Goal: Answer question/provide support: Answer question/provide support

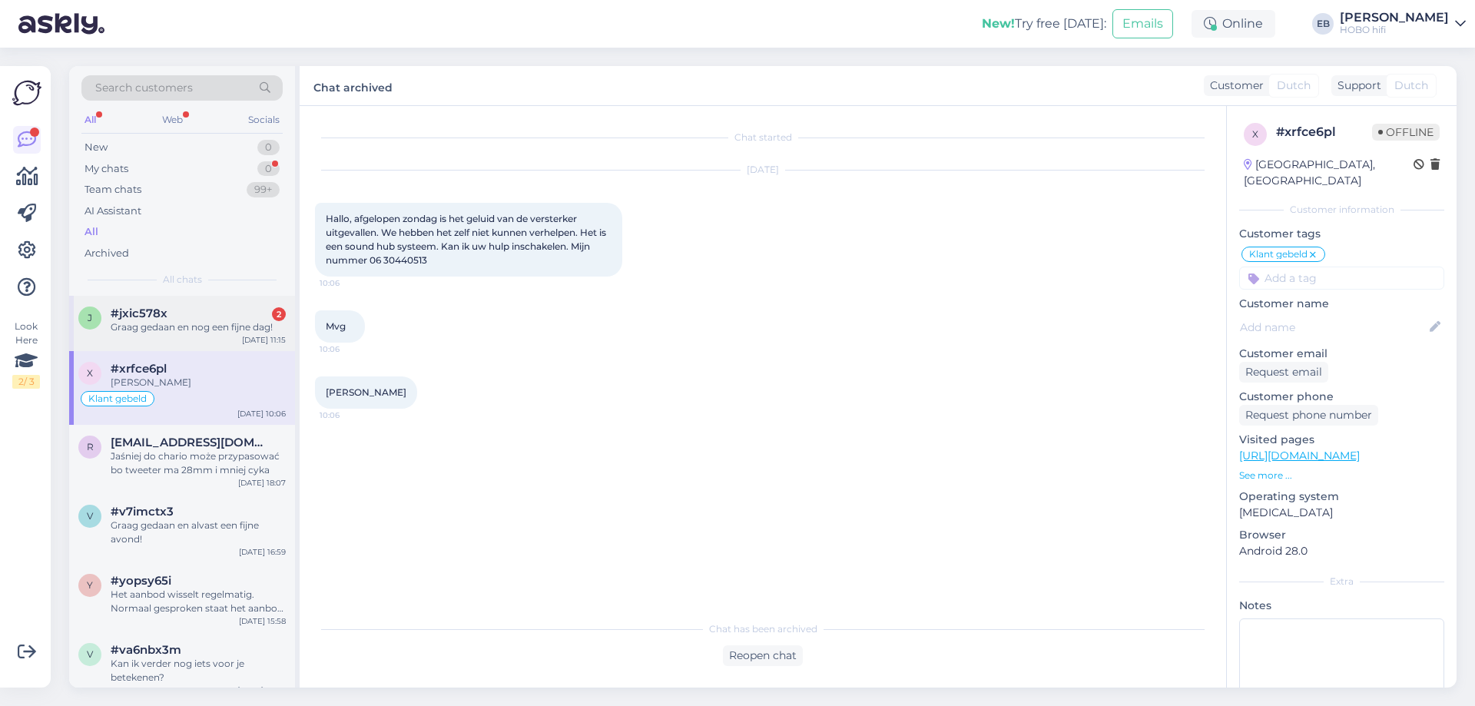
click at [233, 323] on div "Graag gedaan en nog een fijne dag!" at bounding box center [198, 327] width 175 height 14
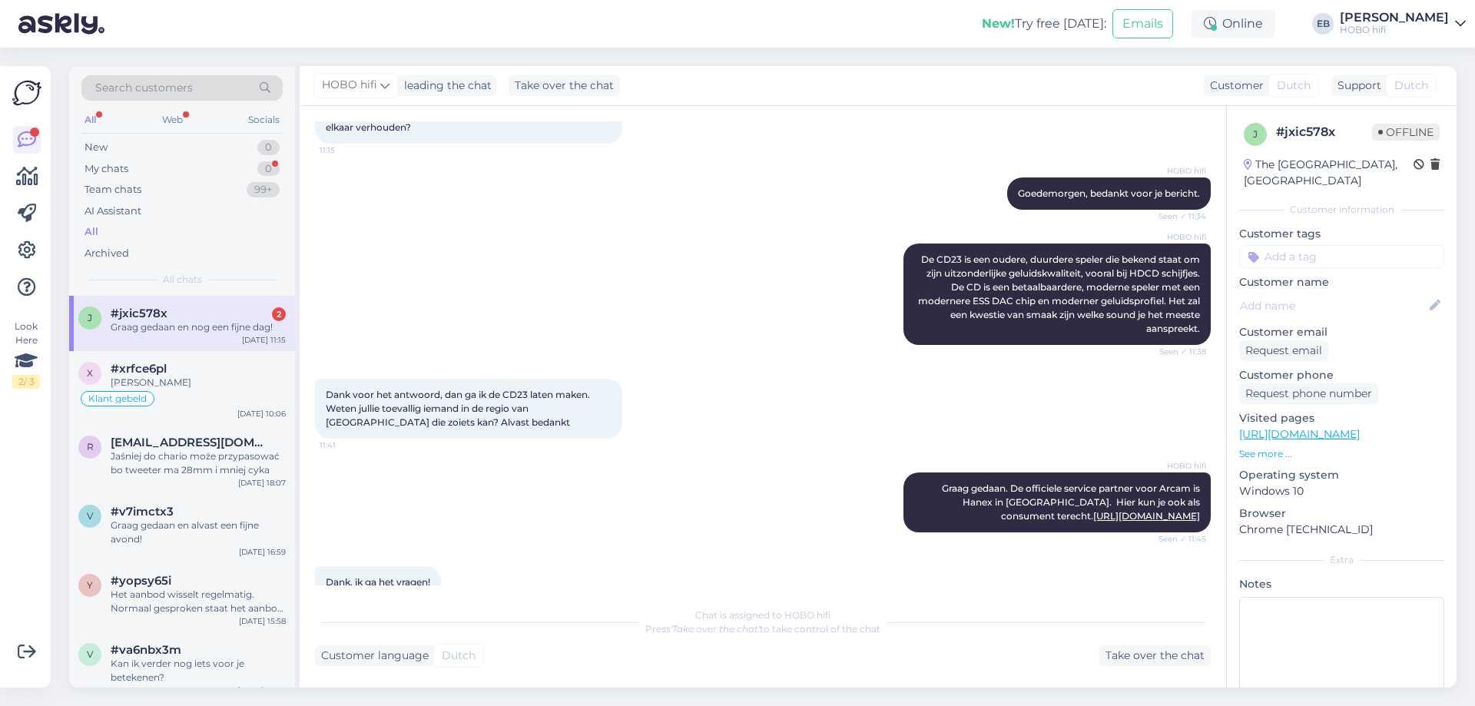
scroll to position [243, 0]
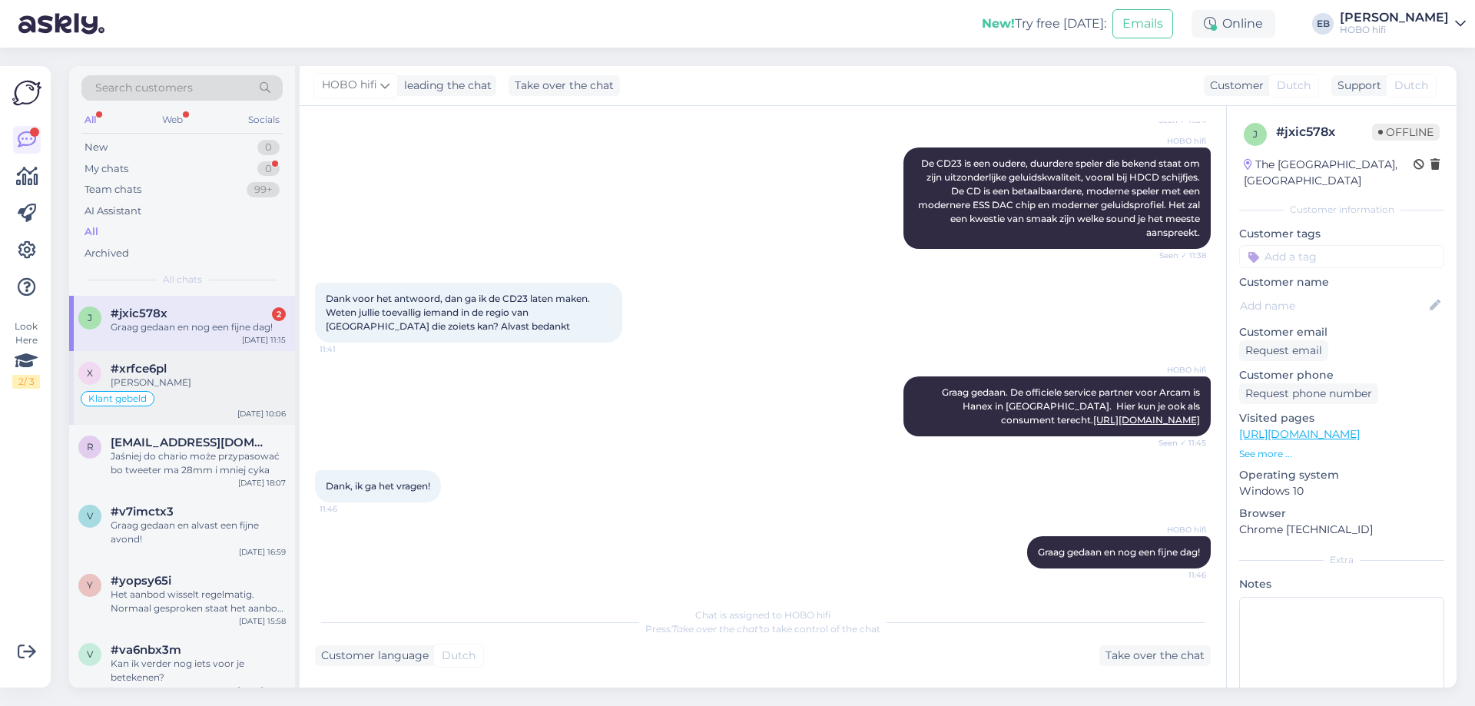
click at [212, 383] on div "[PERSON_NAME]" at bounding box center [198, 383] width 175 height 14
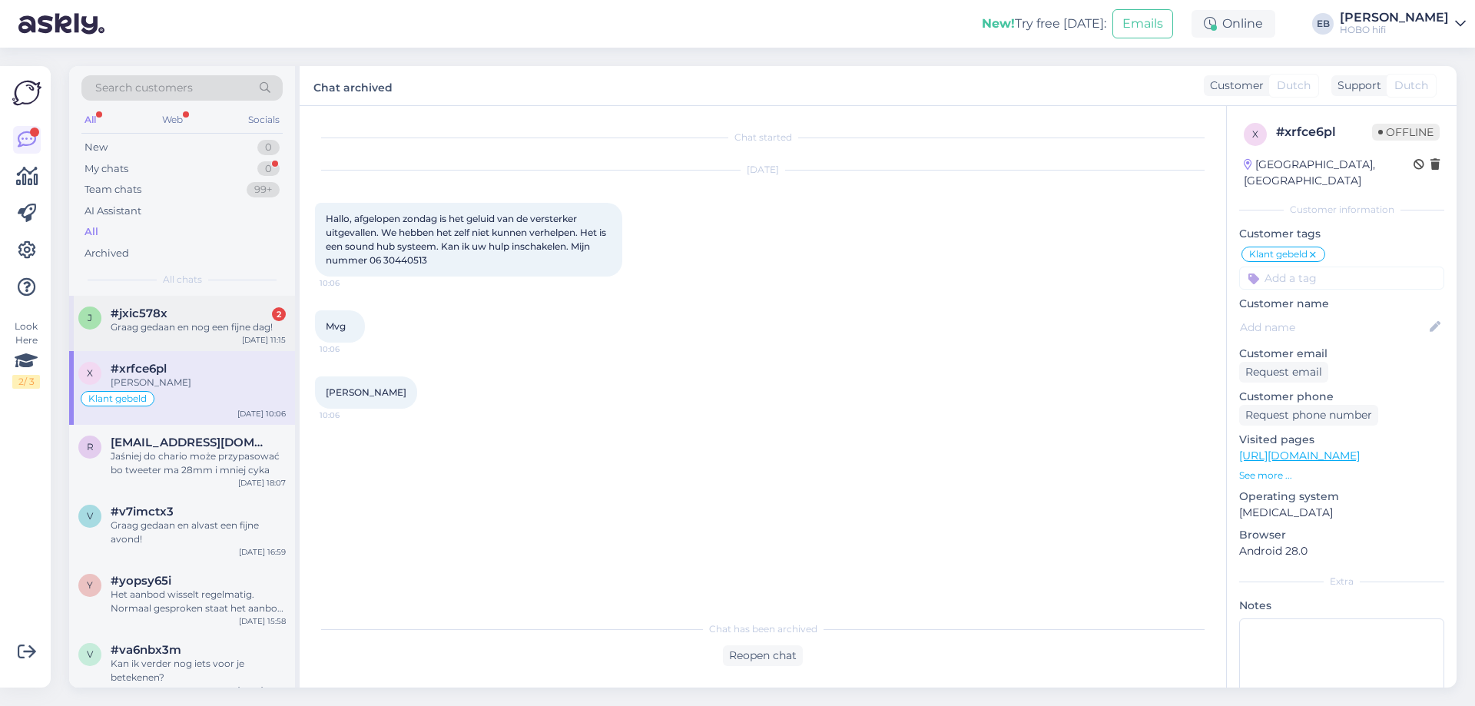
click at [211, 308] on div "#jxic578x 2" at bounding box center [198, 314] width 175 height 14
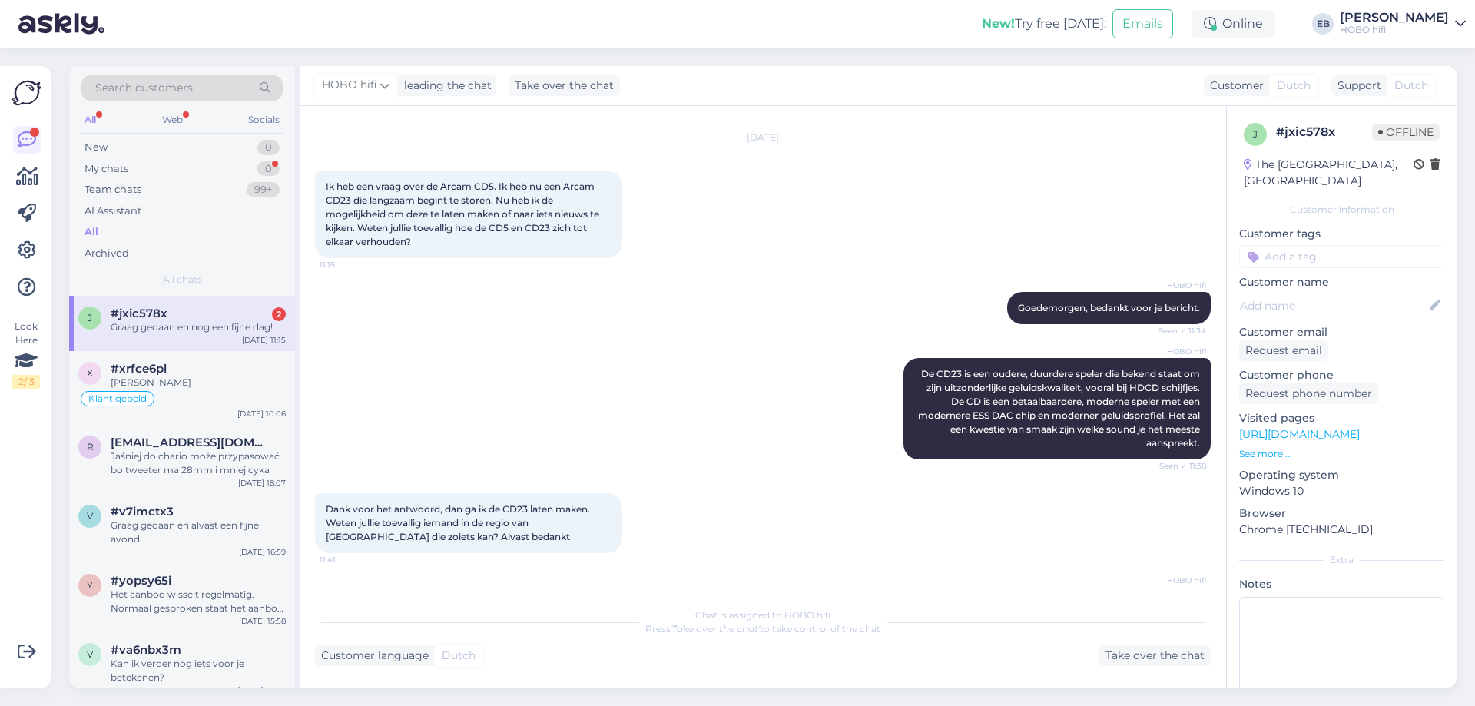
click at [964, 477] on div "Dank voor het antwoord, dan ga ik de CD23 laten maken. Weten jullie toevallig i…" at bounding box center [763, 523] width 896 height 94
click at [230, 385] on div "[PERSON_NAME]" at bounding box center [198, 383] width 175 height 14
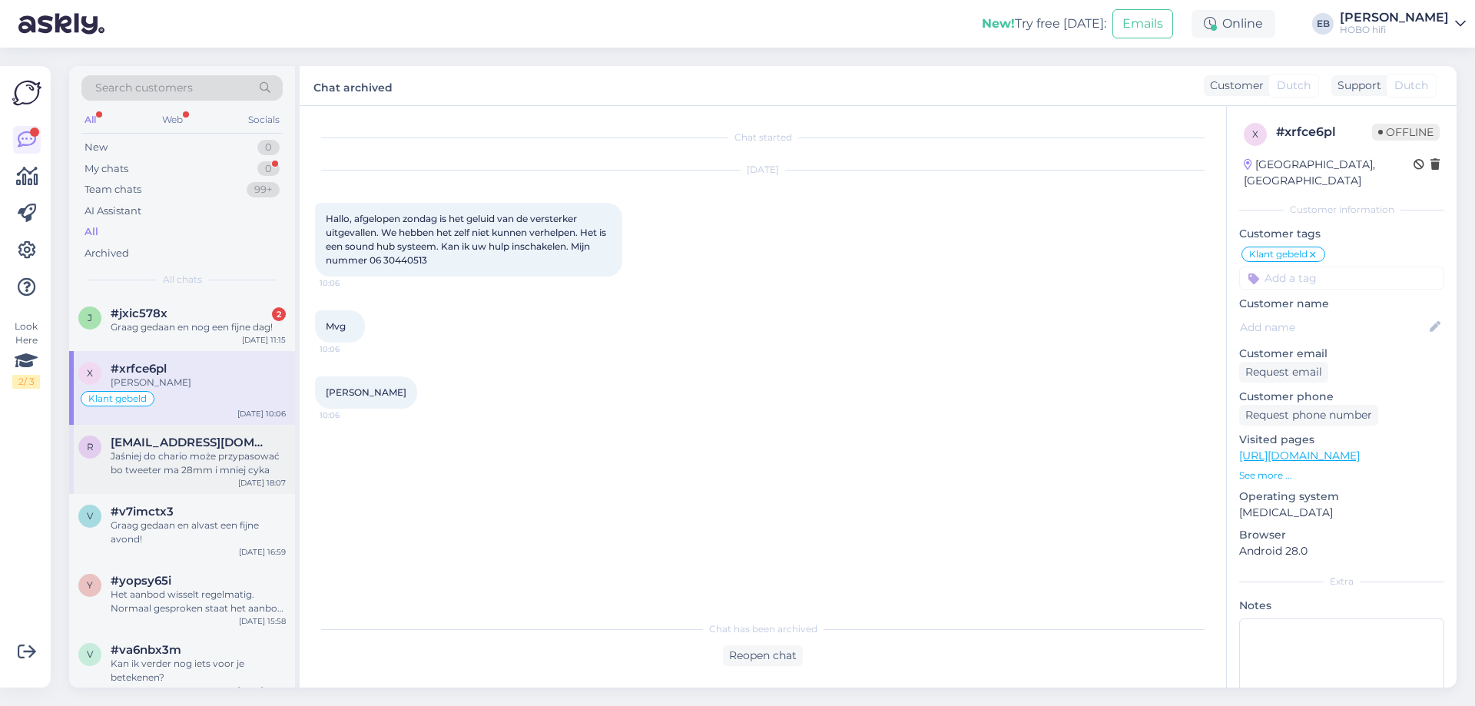
click at [219, 436] on span "[EMAIL_ADDRESS][DOMAIN_NAME]" at bounding box center [191, 443] width 160 height 14
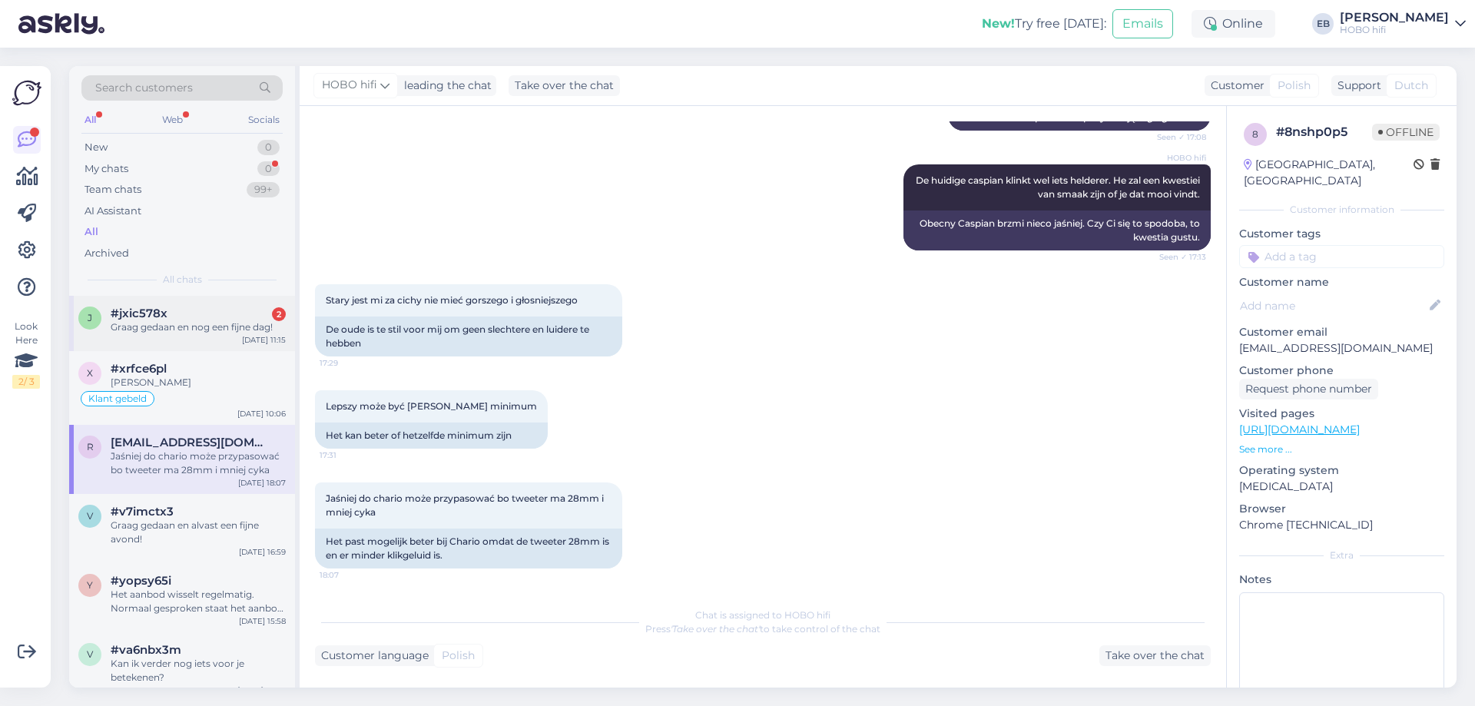
click at [197, 331] on div "Graag gedaan en nog een fijne dag!" at bounding box center [198, 327] width 175 height 14
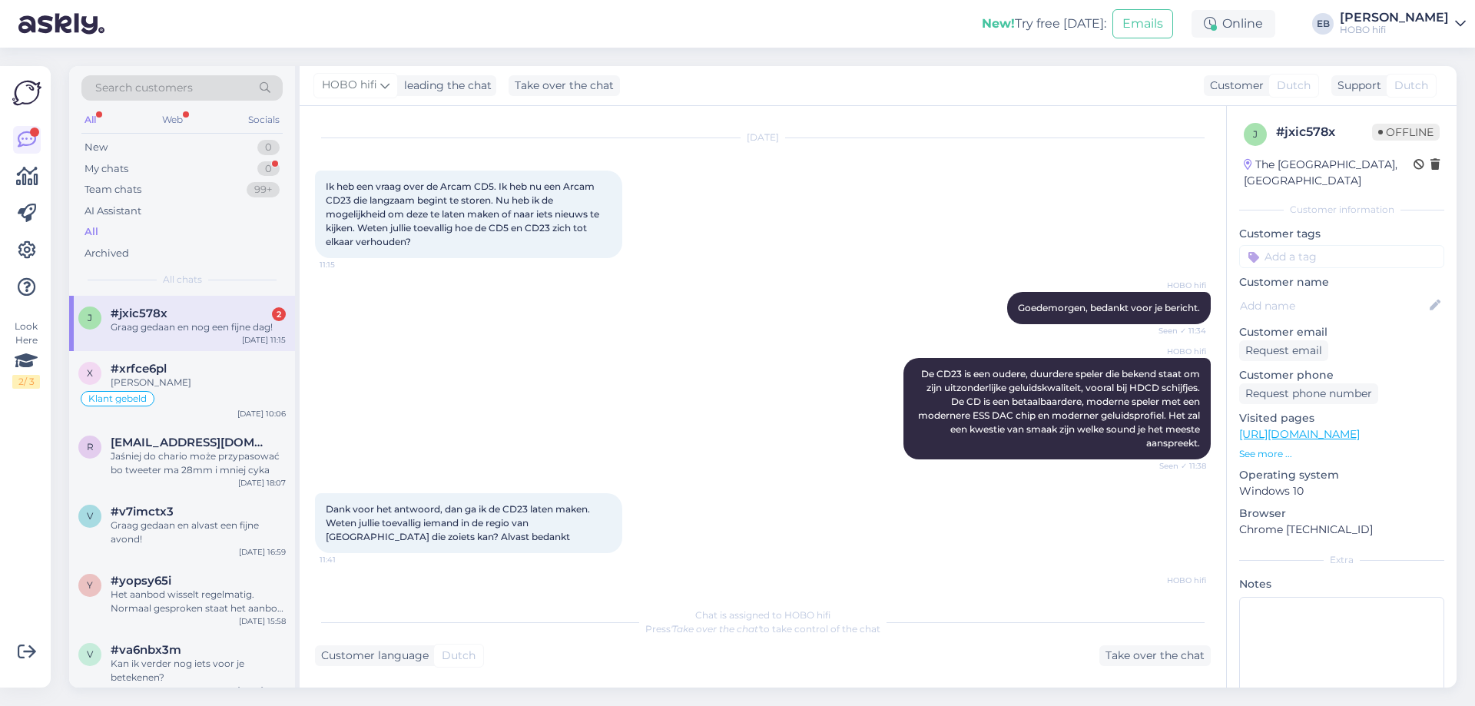
click at [672, 430] on div "HOBO hifi De CD23 is een oudere, duurdere speler die bekend staat om zijn uitzo…" at bounding box center [763, 408] width 896 height 135
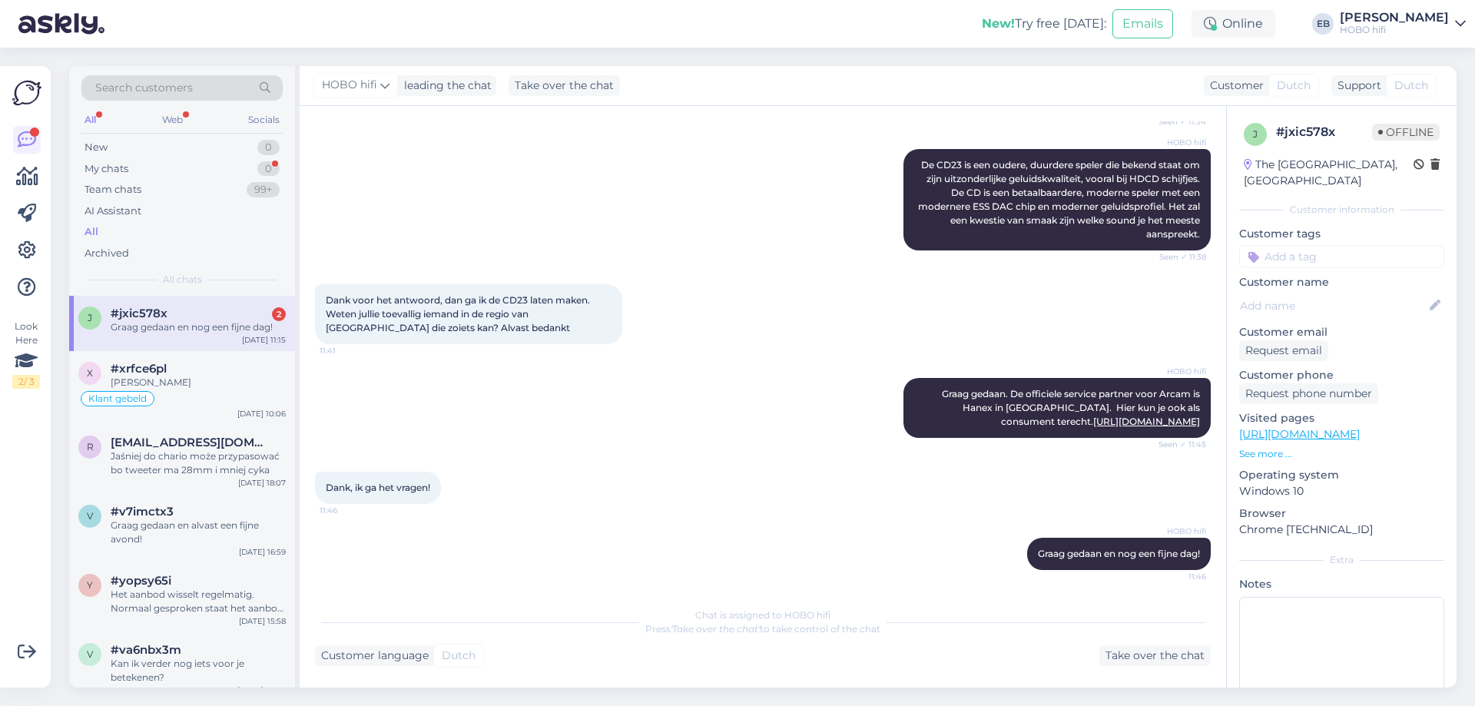
scroll to position [243, 0]
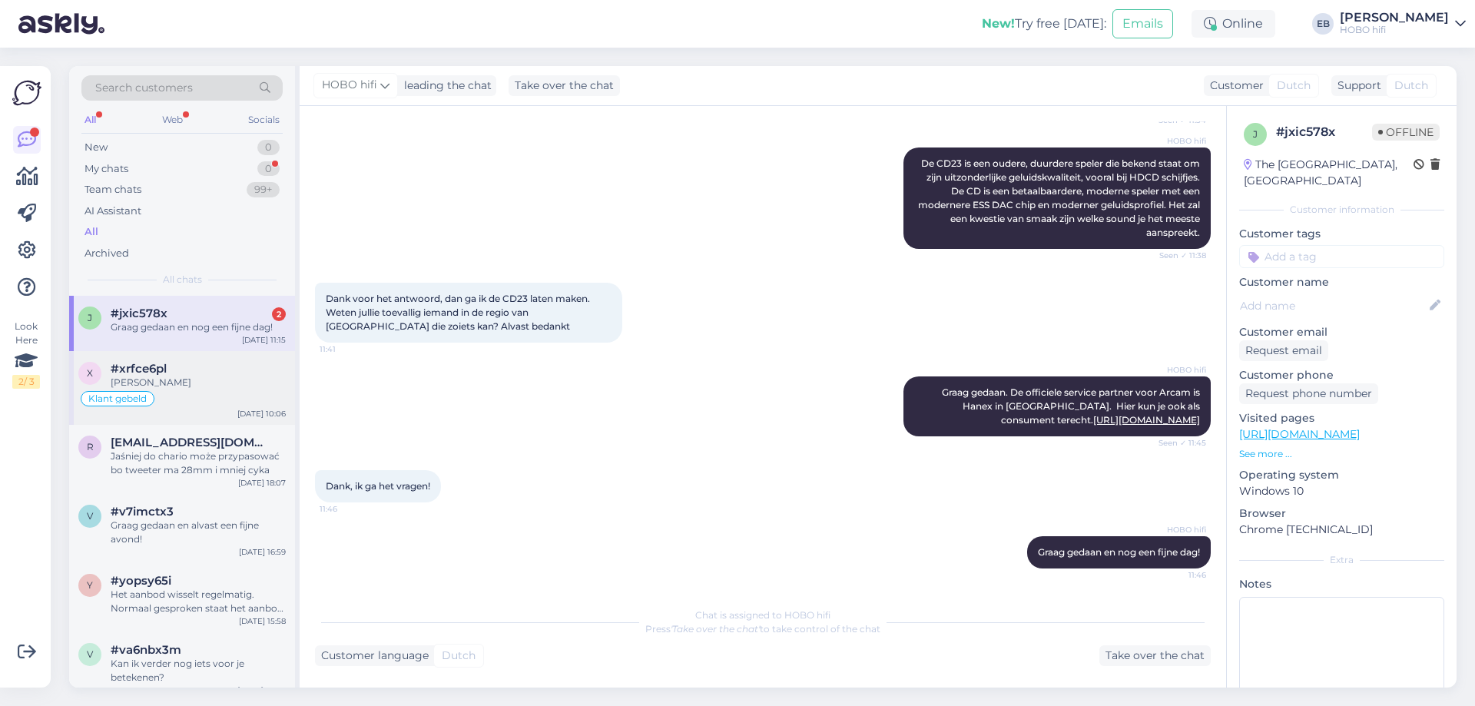
click at [247, 374] on div "#xrfce6pl" at bounding box center [198, 369] width 175 height 14
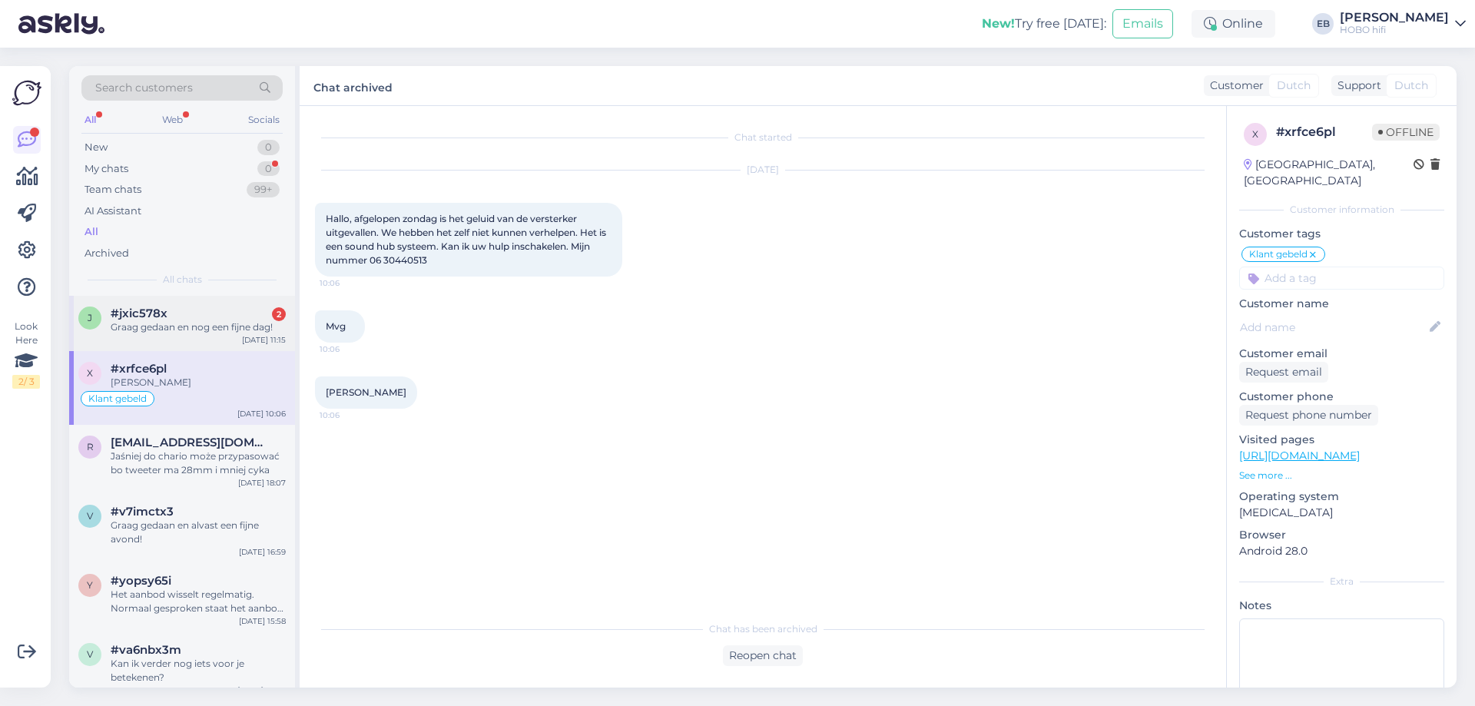
click at [230, 323] on div "Graag gedaan en nog een fijne dag!" at bounding box center [198, 327] width 175 height 14
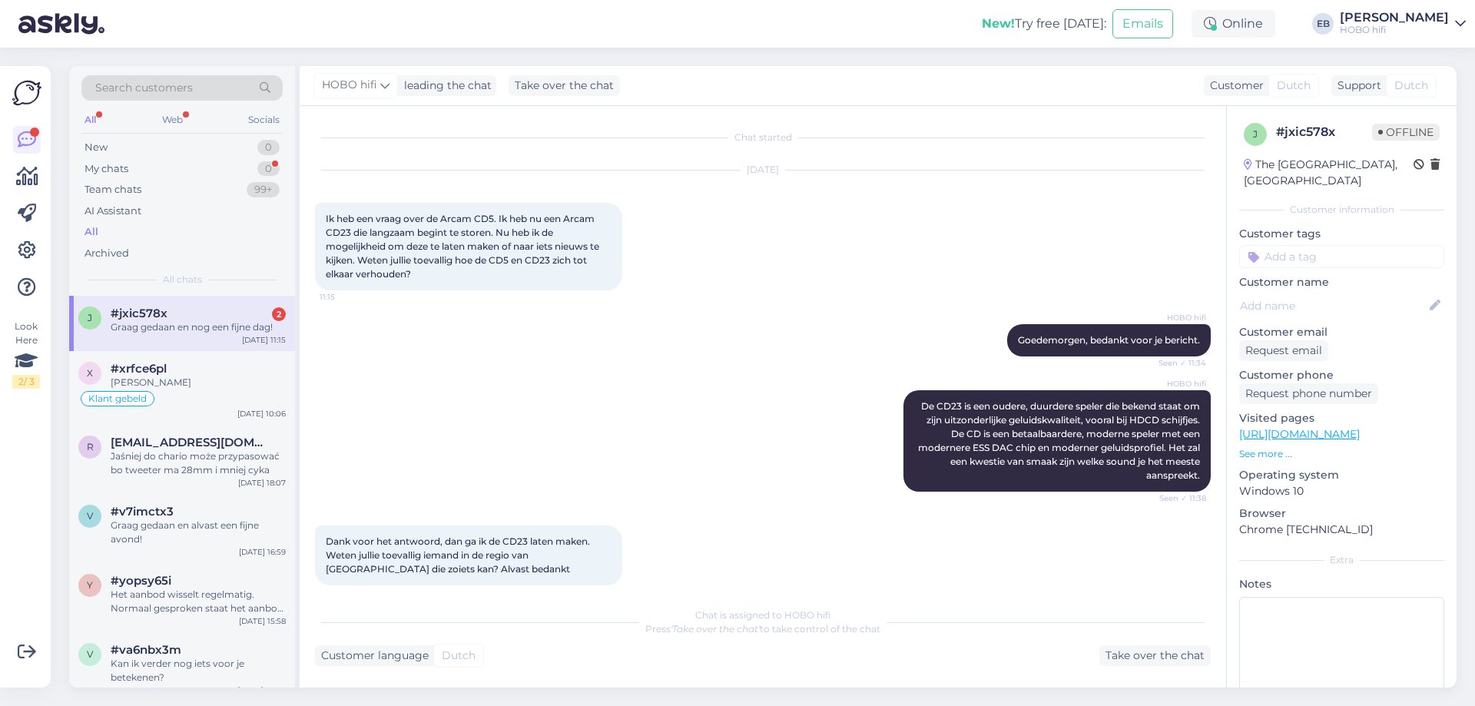
scroll to position [32, 0]
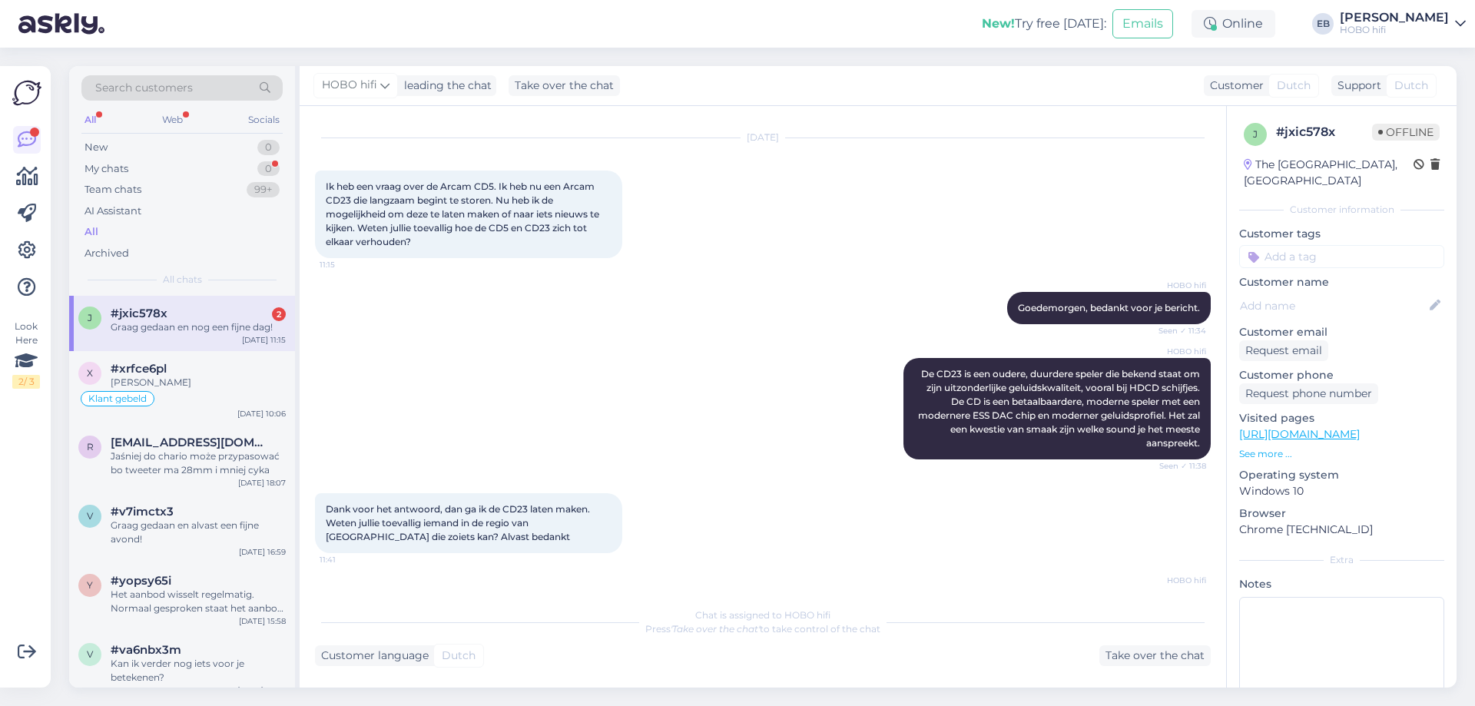
click at [555, 285] on div "HOBO [PERSON_NAME], bedankt voor je bericht. Seen ✓ 11:34" at bounding box center [763, 308] width 896 height 66
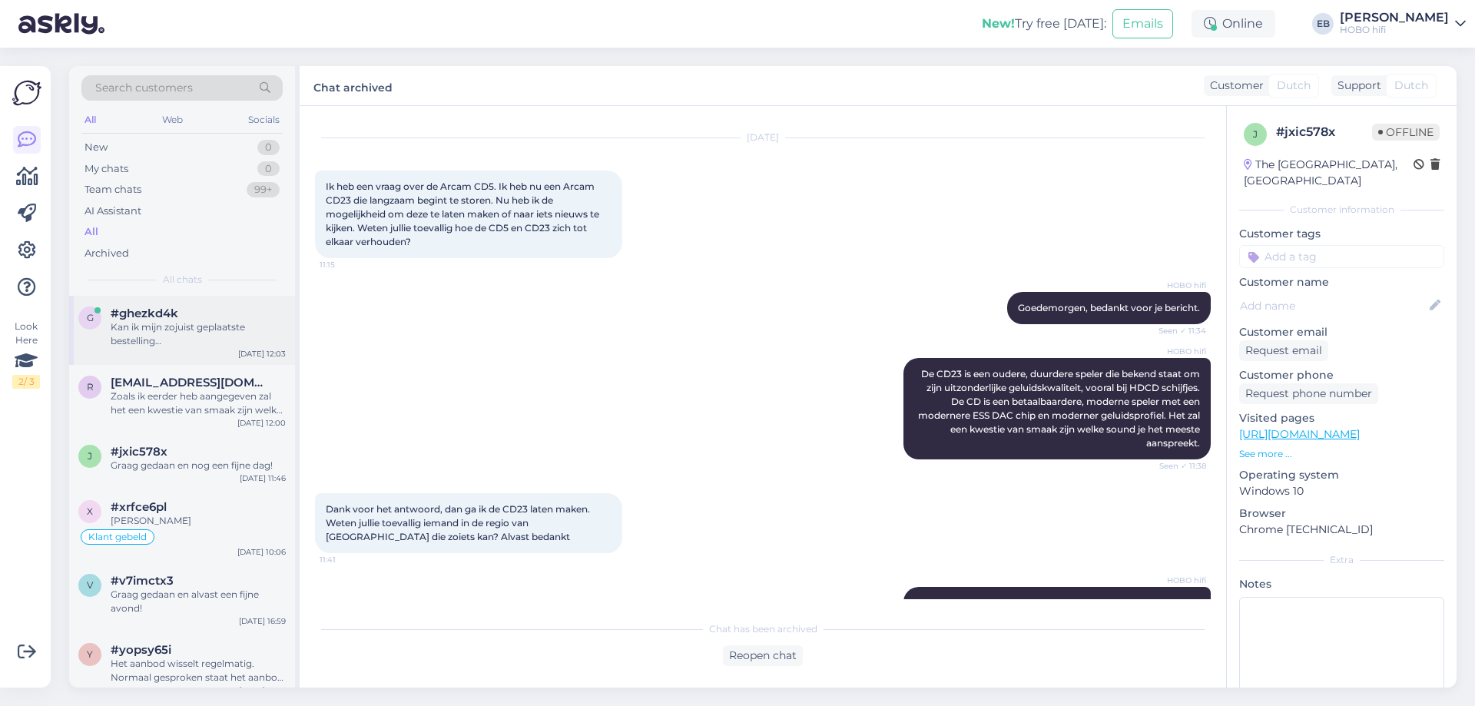
click at [137, 337] on div "Kan ik mijn zojuist geplaatste bestelling Factuurnummer1000040028 svp annuleren?" at bounding box center [198, 334] width 175 height 28
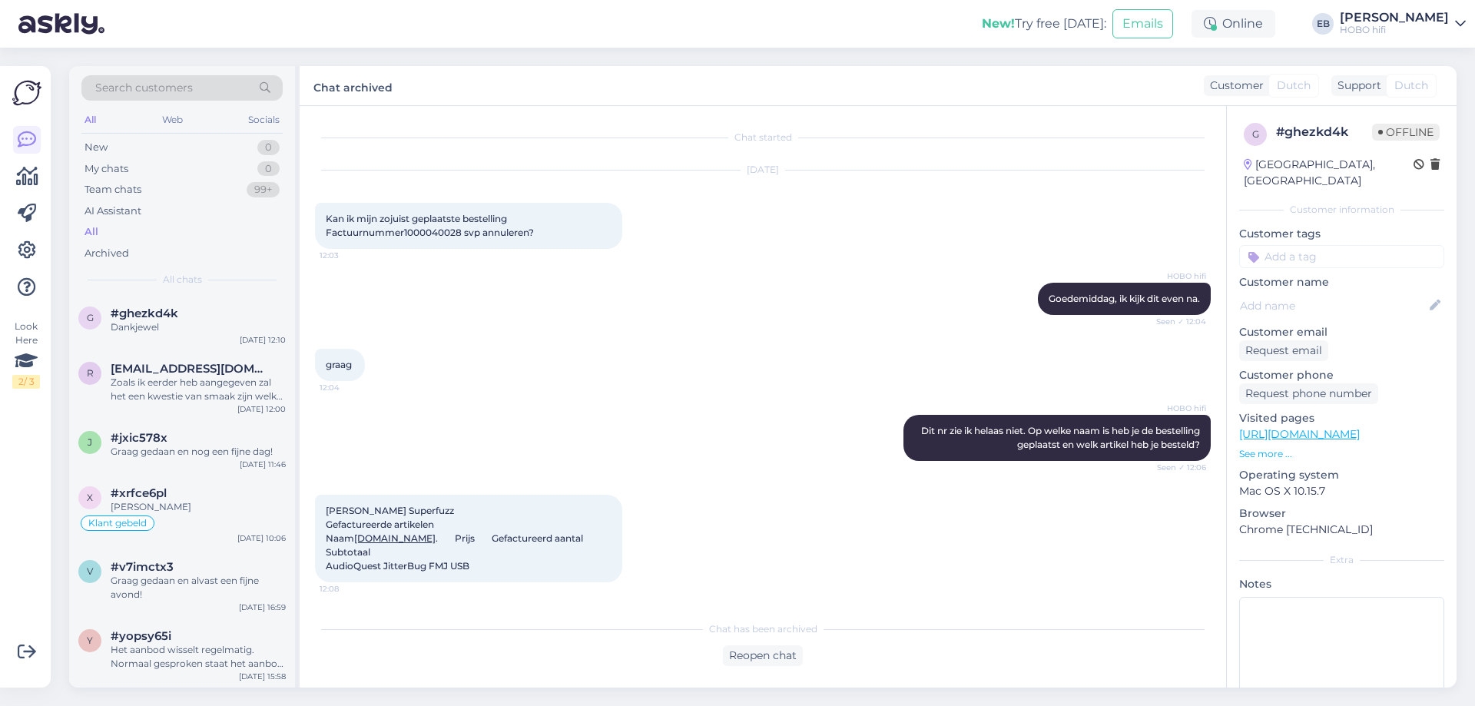
scroll to position [330, 0]
